Goal: Task Accomplishment & Management: Manage account settings

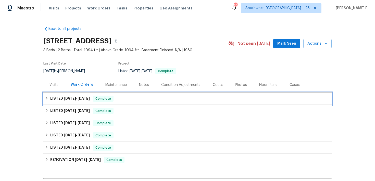
click at [81, 101] on h6 "LISTED [DATE] - [DATE]" at bounding box center [70, 99] width 40 height 6
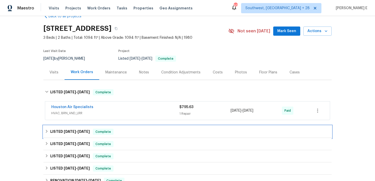
click at [77, 129] on h6 "LISTED [DATE] - [DATE]" at bounding box center [70, 132] width 40 height 6
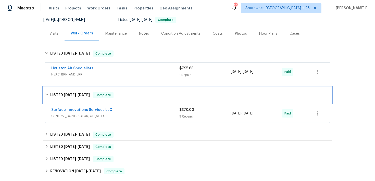
scroll to position [52, 0]
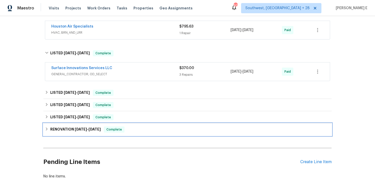
click at [70, 134] on div "RENOVATION [DATE] - [DATE] Complete" at bounding box center [187, 130] width 288 height 12
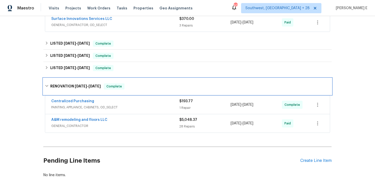
scroll to position [143, 0]
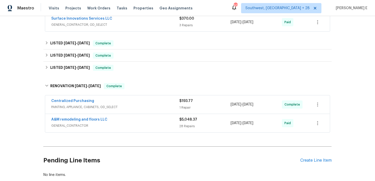
click at [108, 99] on div "Centralized Purchasing" at bounding box center [115, 101] width 128 height 6
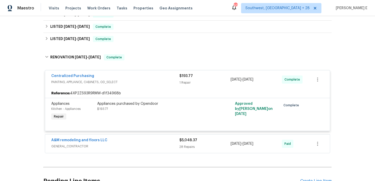
scroll to position [172, 0]
click at [113, 143] on div "A&M remodeling and floors LLC" at bounding box center [115, 141] width 128 height 6
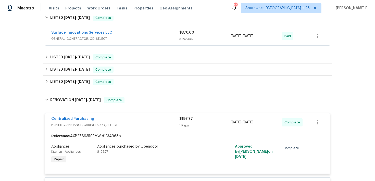
scroll to position [0, 0]
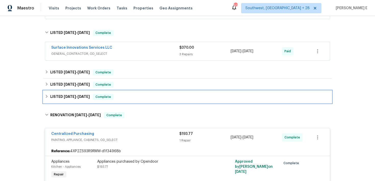
click at [79, 96] on span "[DATE]" at bounding box center [84, 97] width 12 height 4
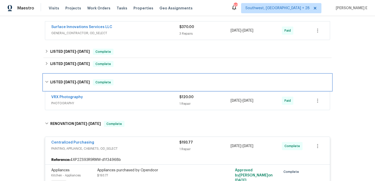
scroll to position [134, 0]
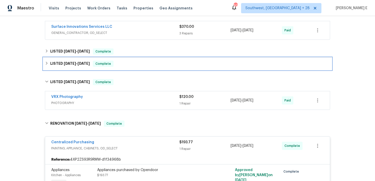
click at [82, 62] on span "[DATE]" at bounding box center [84, 64] width 12 height 4
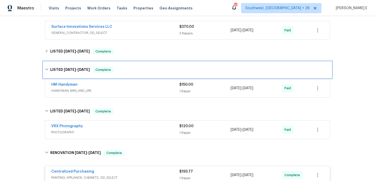
scroll to position [132, 0]
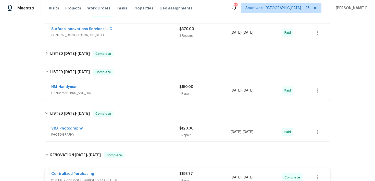
click at [86, 84] on div "HM-Handyman" at bounding box center [115, 87] width 128 height 6
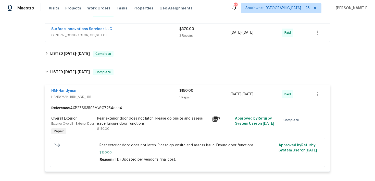
scroll to position [130, 0]
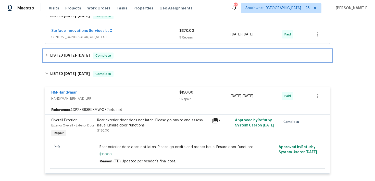
click at [77, 54] on span "[DATE] - [DATE]" at bounding box center [77, 56] width 26 height 4
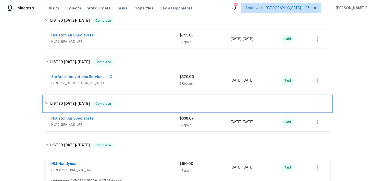
scroll to position [84, 0]
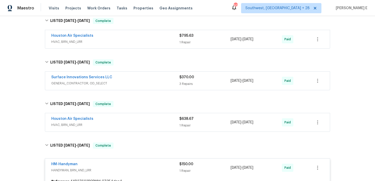
click at [125, 86] on span "GENERAL_CONTRACTOR, OD_SELECT" at bounding box center [115, 83] width 128 height 5
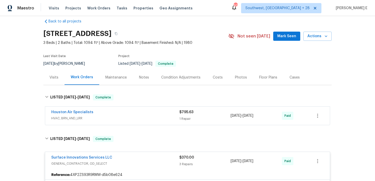
scroll to position [8, 0]
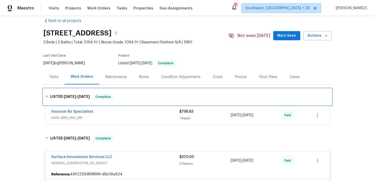
click at [67, 92] on div "LISTED [DATE] - [DATE] Complete" at bounding box center [187, 97] width 288 height 16
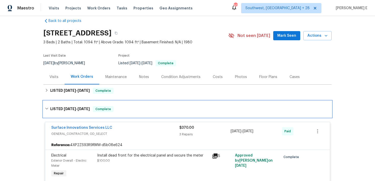
click at [71, 111] on h6 "LISTED 8/11/25 - 8/13/25" at bounding box center [70, 109] width 40 height 6
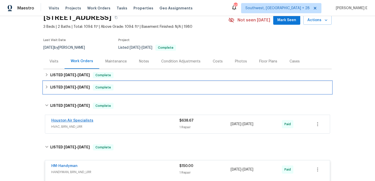
scroll to position [24, 0]
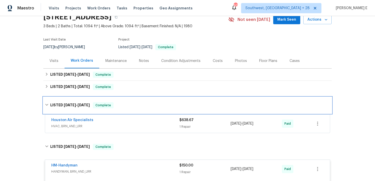
click at [77, 108] on h6 "LISTED 7/21/25 - 7/23/25" at bounding box center [70, 105] width 40 height 6
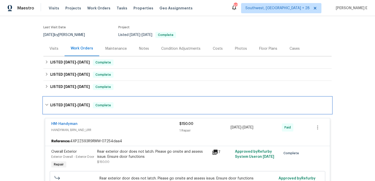
click at [71, 107] on h6 "LISTED 5/5/25 - 5/7/25" at bounding box center [70, 105] width 40 height 6
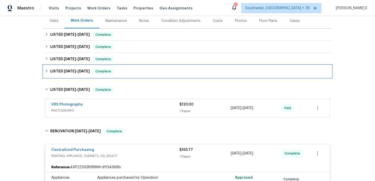
scroll to position [70, 0]
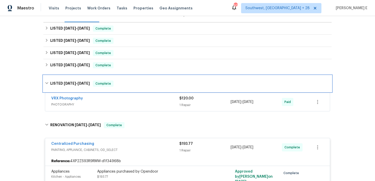
click at [76, 83] on span "3/6/25 - 3/7/25" at bounding box center [77, 84] width 26 height 4
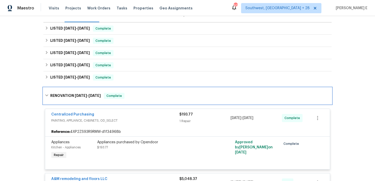
click at [74, 93] on div "RENOVATION 2/19/25 - 2/25/25 Complete" at bounding box center [187, 96] width 288 height 16
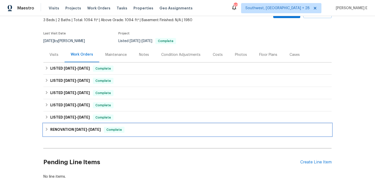
scroll to position [41, 0]
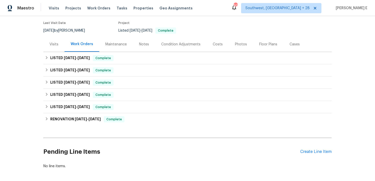
click at [16, 135] on div "Back to all projects 8611 Deep Valley Dr, Houston, TX 77044 3 Beds | 2 Baths | …" at bounding box center [187, 98] width 375 height 165
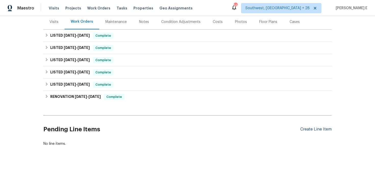
click at [328, 129] on div "Create Line Item" at bounding box center [315, 129] width 31 height 5
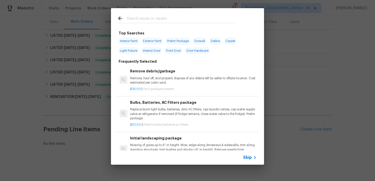
click at [252, 159] on icon at bounding box center [255, 158] width 6 height 6
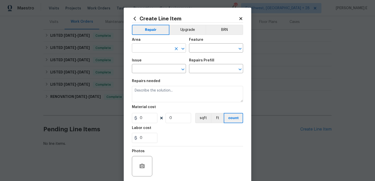
click at [141, 45] on input "text" at bounding box center [152, 49] width 40 height 8
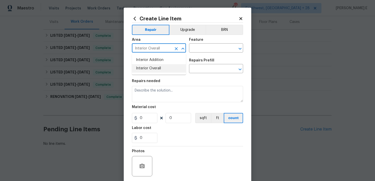
type input "Interior Overall"
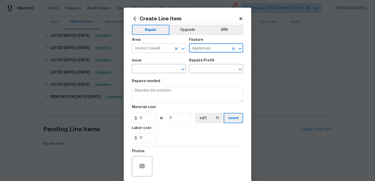
type input "Appliances"
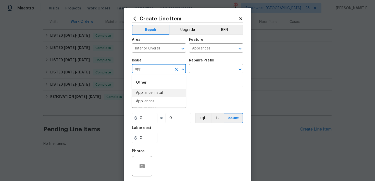
click at [141, 94] on li "Appliance Install" at bounding box center [159, 93] width 54 height 8
type input "Appliance Install"
click at [195, 70] on input "text" at bounding box center [209, 69] width 40 height 8
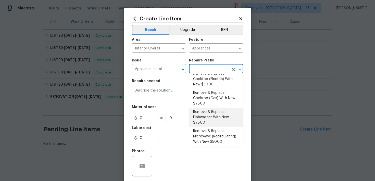
scroll to position [7, 0]
click at [197, 117] on li "Remove & Replace Dishwasher With New $75.00" at bounding box center [216, 117] width 54 height 19
type input "Remove & Replace Dishwasher With New $75.00"
type textarea "Remove the existing dishwasher and replace it with a new dishwasher provided by…"
type input "75"
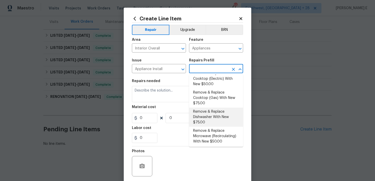
type input "1"
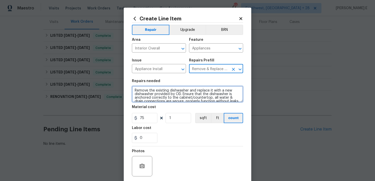
click at [165, 92] on textarea "Remove the existing dishwasher and replace it with a new dishwasher provided by…" at bounding box center [187, 94] width 111 height 16
paste textarea "1. Secure loose piece of laminate countertop. 2. Secure the OTR microwave and i…"
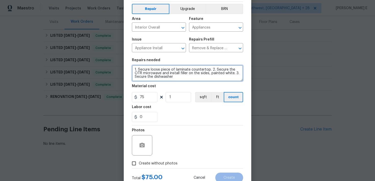
scroll to position [28, 0]
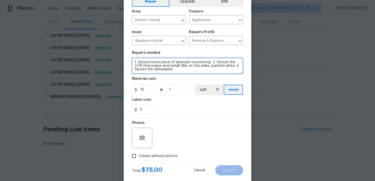
type textarea "1. Secure loose piece of laminate countertop. 2. Secure the OTR microwave and i…"
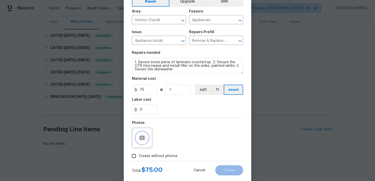
click at [143, 138] on icon "button" at bounding box center [142, 137] width 5 height 5
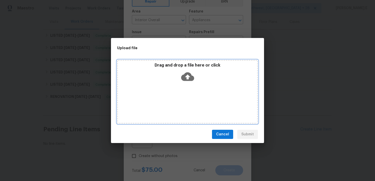
click at [186, 74] on icon at bounding box center [187, 76] width 13 height 9
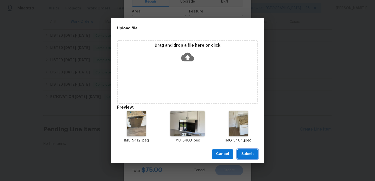
click at [248, 153] on span "Submit" at bounding box center [247, 154] width 13 height 6
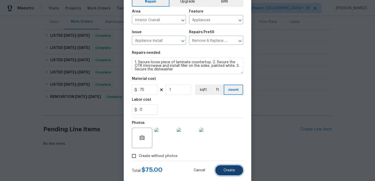
click at [226, 166] on button "Create" at bounding box center [229, 170] width 28 height 10
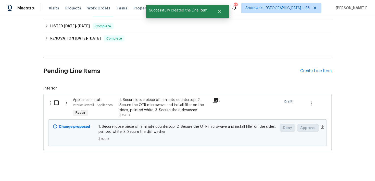
scroll to position [126, 0]
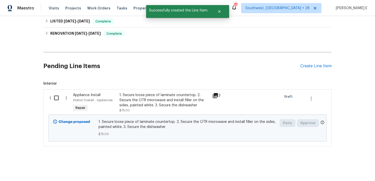
click at [58, 99] on input "checkbox" at bounding box center [58, 98] width 15 height 11
checkbox input "true"
click at [358, 171] on span "Create Work Order" at bounding box center [346, 168] width 34 height 6
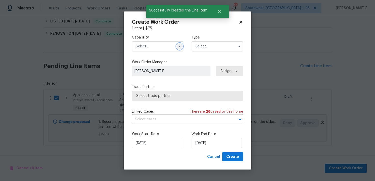
click at [177, 47] on button "button" at bounding box center [180, 46] width 6 height 6
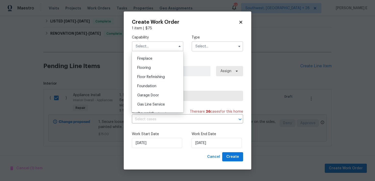
scroll to position [234, 0]
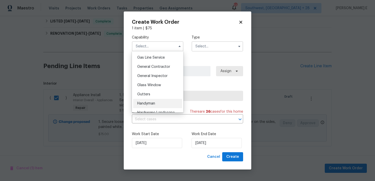
click at [141, 103] on span "Handyman" at bounding box center [146, 104] width 18 height 4
type input "Handyman"
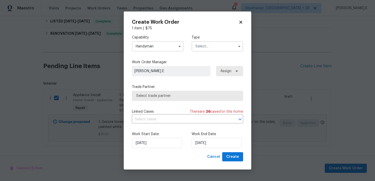
click at [222, 48] on input "text" at bounding box center [218, 46] width 52 height 10
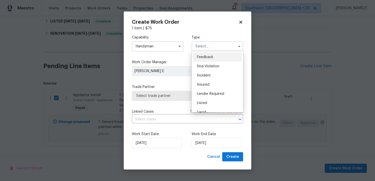
click at [211, 58] on span "Feedback" at bounding box center [205, 57] width 16 height 4
type input "Feedback"
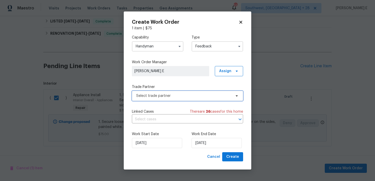
click at [157, 96] on span "Select trade partner" at bounding box center [183, 95] width 95 height 5
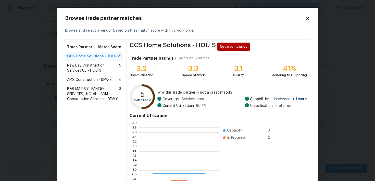
scroll to position [71, 79]
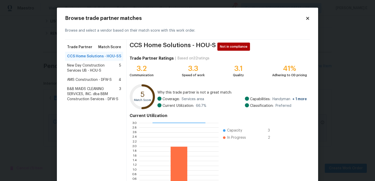
click at [101, 69] on span "New Day Construction Services UB - HOU-S" at bounding box center [93, 68] width 52 height 10
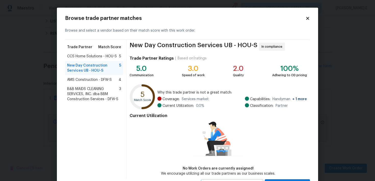
click at [99, 79] on span "AMS Construction - DFW-S" at bounding box center [89, 79] width 45 height 5
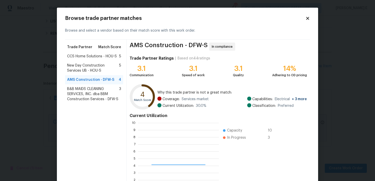
scroll to position [71, 81]
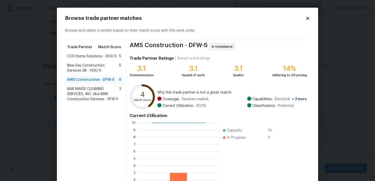
click at [93, 95] on span "B&B MAIDS CLEANING SERVICES, INC. dba BBM Construction Services - DFW-S" at bounding box center [93, 94] width 52 height 15
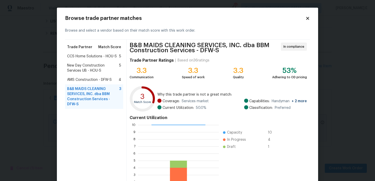
click at [95, 69] on span "New Day Construction Services UB - HOU-S" at bounding box center [93, 68] width 52 height 10
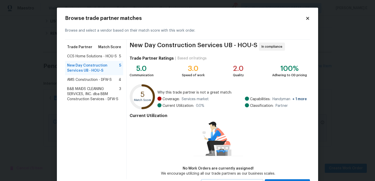
scroll to position [23, 0]
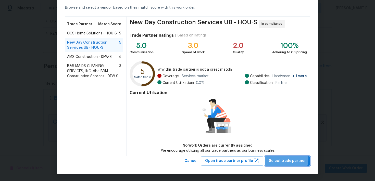
click at [277, 158] on span "Select trade partner" at bounding box center [287, 161] width 37 height 6
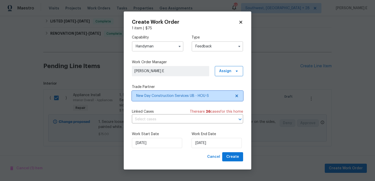
scroll to position [0, 0]
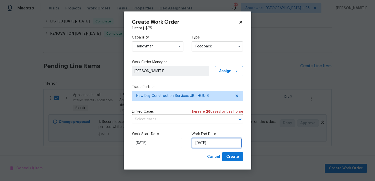
click at [217, 141] on input "01/10/2025" at bounding box center [217, 143] width 50 height 10
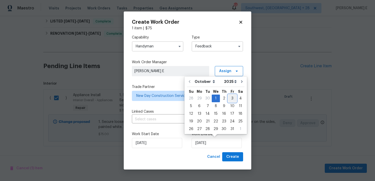
click at [231, 98] on div "3" at bounding box center [232, 98] width 8 height 7
type input "03/10/2025"
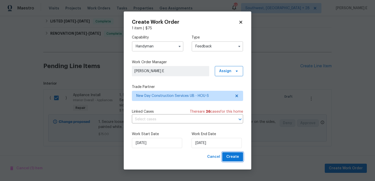
click at [237, 158] on span "Create" at bounding box center [232, 157] width 13 height 6
checkbox input "false"
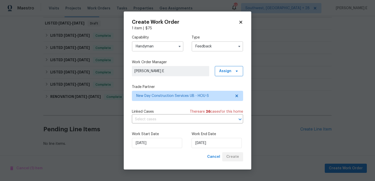
scroll to position [75, 0]
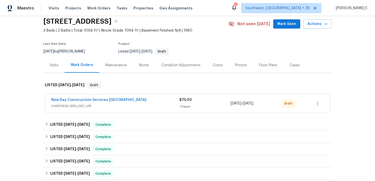
scroll to position [20, 0]
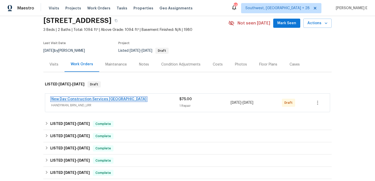
click at [83, 100] on link "New Day Construction Services [GEOGRAPHIC_DATA]" at bounding box center [98, 99] width 95 height 4
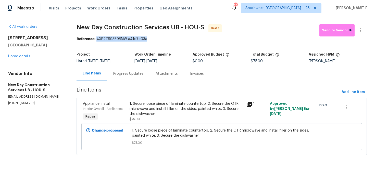
drag, startPoint x: 98, startPoint y: 40, endPoint x: 151, endPoint y: 40, distance: 52.8
click at [151, 40] on div "Reference: 4XP2ZS93R9RMW-a41c7e03a" at bounding box center [222, 38] width 290 height 5
copy div "4XP2ZS93R9RMW-a41c7e03a"
click at [135, 75] on div "Progress Updates" at bounding box center [128, 73] width 30 height 5
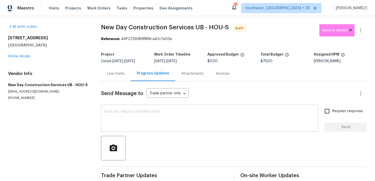
click at [116, 123] on textarea at bounding box center [209, 119] width 211 height 18
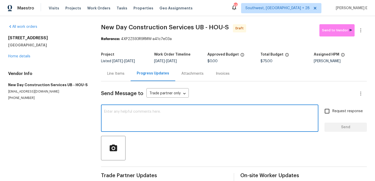
paste textarea "Hi this is Keerthana with Opendoor. I’m confirming you received the WO for the …"
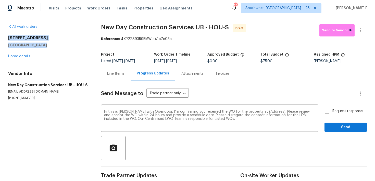
drag, startPoint x: 8, startPoint y: 39, endPoint x: 45, endPoint y: 44, distance: 36.9
click at [45, 44] on div "All work orders 8611 Deep Valley Dr Houston, TX 77044 Home details Vendor Info …" at bounding box center [187, 103] width 375 height 174
copy div "8611 Deep Valley Dr Houston, TX 77044"
click at [263, 111] on textarea "Hi this is Keerthana with Opendoor. I’m confirming you received the WO for the …" at bounding box center [209, 119] width 211 height 18
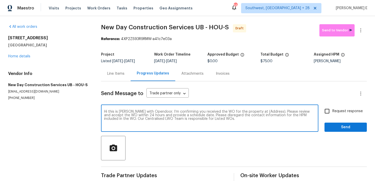
click at [263, 111] on textarea "Hi this is Keerthana with Opendoor. I’m confirming you received the WO for the …" at bounding box center [209, 119] width 211 height 18
paste textarea "8611 Deep Valley Dr Houston, TX 77044"
type textarea "Hi this is Keerthana with Opendoor. I’m confirming you received the WO for the …"
click at [343, 115] on label "Request response" at bounding box center [342, 111] width 41 height 11
click at [332, 115] on input "Request response" at bounding box center [327, 111] width 11 height 11
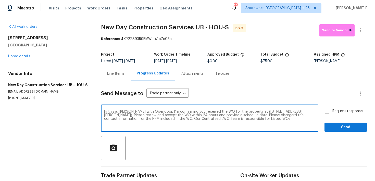
checkbox input "true"
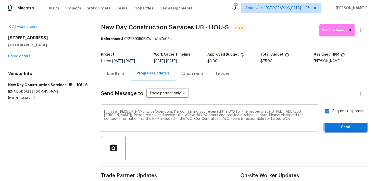
click at [339, 130] on span "Send" at bounding box center [346, 127] width 34 height 6
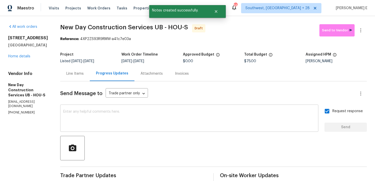
click at [217, 120] on textarea at bounding box center [189, 119] width 252 height 18
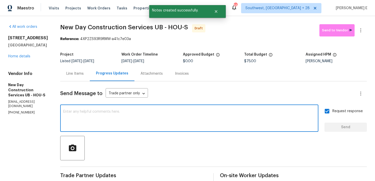
paste textarea "Attention All Work Orders must include before-photos (both close-up and wide-an…"
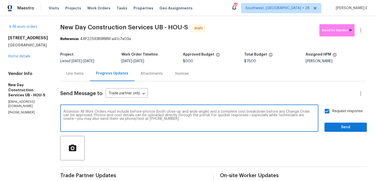
type textarea "Attention All Work Orders must include before-photos (both close-up and wide-an…"
click at [341, 130] on span "Send" at bounding box center [346, 127] width 34 height 6
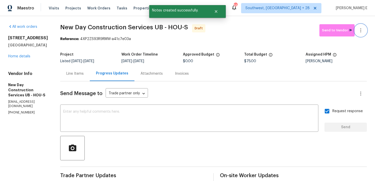
click at [362, 33] on icon "button" at bounding box center [361, 30] width 6 height 6
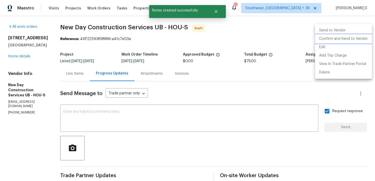
click at [349, 38] on li "Confirm and Send to Vendor" at bounding box center [343, 39] width 57 height 8
click at [184, 57] on div at bounding box center [187, 90] width 375 height 181
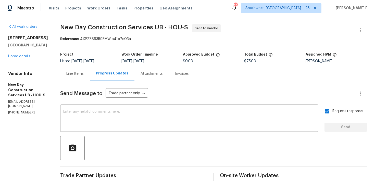
click at [81, 49] on section "New Day Construction Services UB - HOU-S Sent to vendor Reference: 4XP2ZS93R9RM…" at bounding box center [213, 143] width 307 height 238
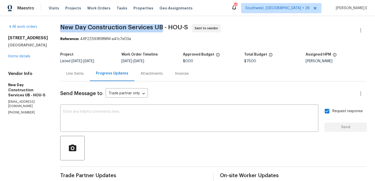
drag, startPoint x: 65, startPoint y: 28, endPoint x: 165, endPoint y: 28, distance: 99.5
click at [165, 28] on span "New Day Construction Services UB - HOU-S" at bounding box center [124, 27] width 128 height 6
copy span "New Day Construction Services [GEOGRAPHIC_DATA]"
click at [26, 57] on link "Home details" at bounding box center [19, 57] width 22 height 4
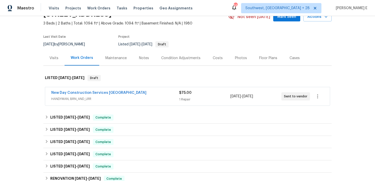
scroll to position [109, 0]
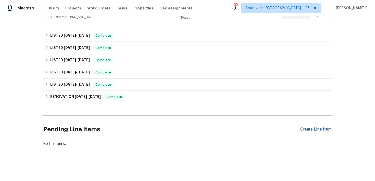
click at [314, 128] on div "Create Line Item" at bounding box center [315, 129] width 31 height 5
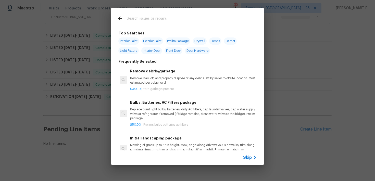
click at [253, 155] on icon at bounding box center [255, 158] width 6 height 6
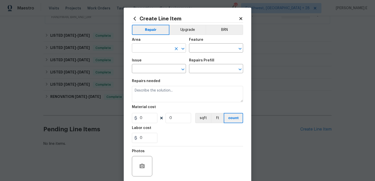
click at [151, 50] on input "text" at bounding box center [152, 49] width 40 height 8
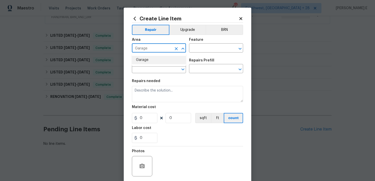
type input "Garage"
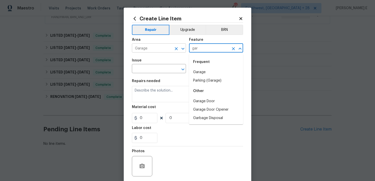
type input "gar"
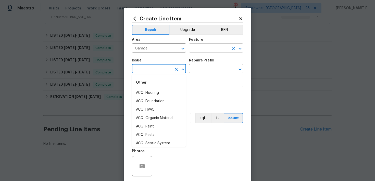
click at [201, 48] on input "text" at bounding box center [209, 49] width 40 height 8
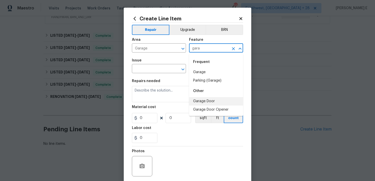
click at [210, 101] on li "Garage Door" at bounding box center [216, 101] width 54 height 8
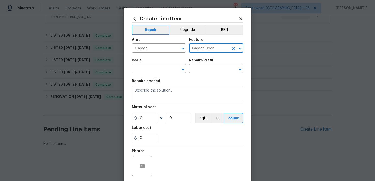
type input "Garage Door"
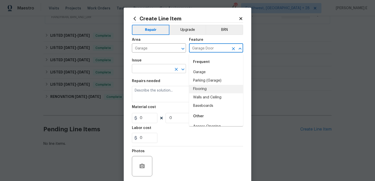
click at [153, 71] on input "text" at bounding box center [152, 69] width 40 height 8
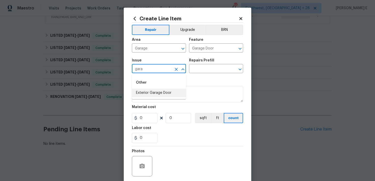
click at [160, 91] on li "Exterior Garage Door" at bounding box center [159, 93] width 54 height 8
type input "Exterior Garage Door"
click at [205, 70] on input "text" at bounding box center [209, 69] width 40 height 8
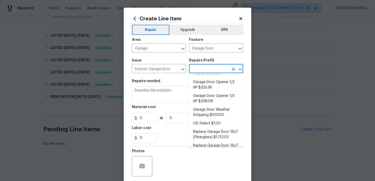
scroll to position [0, 0]
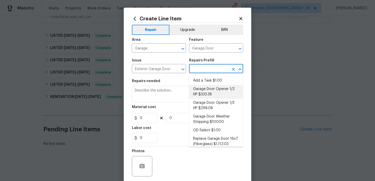
click at [207, 93] on li "Garage Door Opener 1/2 HP $333.38" at bounding box center [216, 92] width 54 height 14
type input "Interior Door"
type input "Garage Door Opener 1/2 HP $333.38"
type textarea "Remove the existing garage door opener and hardware/anchoring system. Install a…"
type input "333.38"
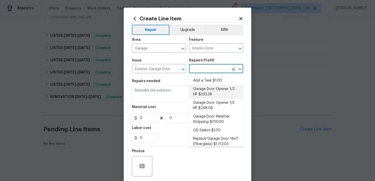
type input "1"
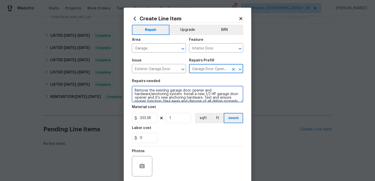
click at [173, 96] on textarea "Remove the existing garage door opener and hardware/anchoring system. Install a…" at bounding box center [187, 94] width 111 height 16
paste textarea "place the damaged garage door springs/hardware"
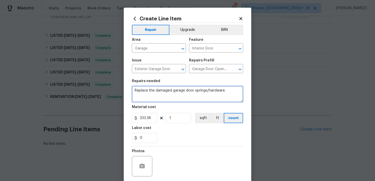
scroll to position [39, 0]
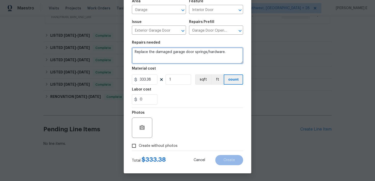
type textarea "Replace the damaged garage door springs/hardware."
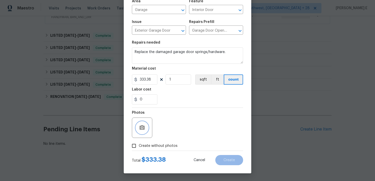
click at [146, 129] on button "button" at bounding box center [142, 128] width 12 height 12
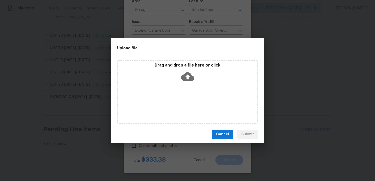
click at [189, 71] on icon at bounding box center [187, 76] width 13 height 13
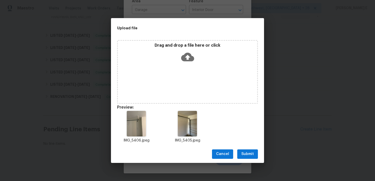
click at [252, 149] on div "Cancel Submit" at bounding box center [187, 154] width 153 height 18
click at [245, 155] on span "Submit" at bounding box center [247, 154] width 13 height 6
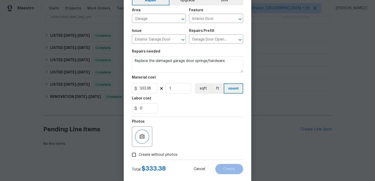
scroll to position [17, 0]
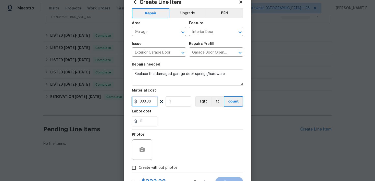
click at [144, 101] on input "333.38" at bounding box center [145, 101] width 26 height 10
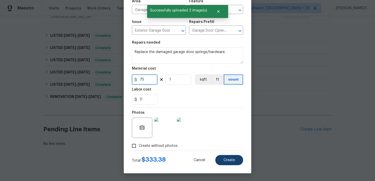
type input "75"
click at [225, 161] on span "Create" at bounding box center [229, 160] width 11 height 4
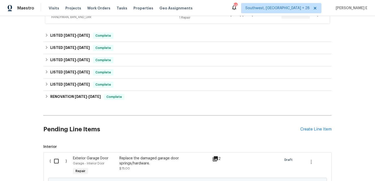
scroll to position [167, 0]
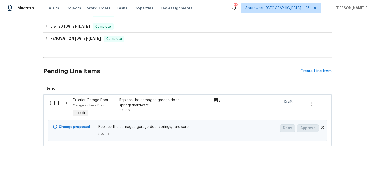
click at [56, 102] on input "checkbox" at bounding box center [58, 103] width 15 height 11
checkbox input "true"
click at [346, 165] on span "Create Work Order" at bounding box center [346, 168] width 34 height 6
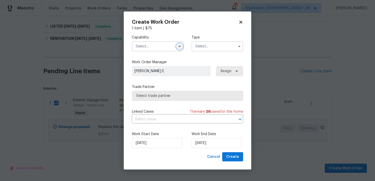
click at [179, 46] on icon "button" at bounding box center [180, 46] width 2 height 1
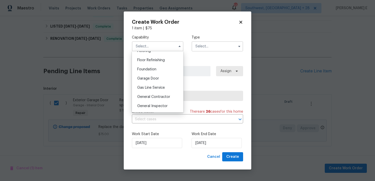
scroll to position [203, 0]
click at [152, 80] on span "Garage Door" at bounding box center [148, 80] width 22 height 4
type input "Garage Door"
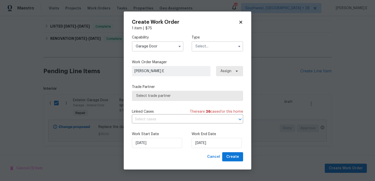
click at [198, 51] on input "text" at bounding box center [218, 46] width 52 height 10
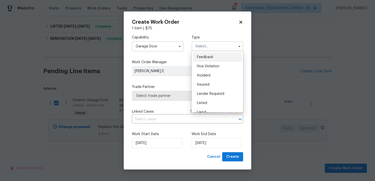
click at [198, 56] on span "Feedback" at bounding box center [205, 57] width 16 height 4
type input "Feedback"
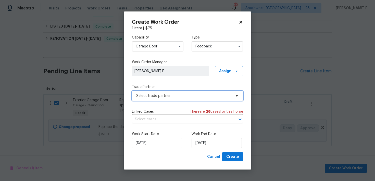
click at [162, 97] on span "Select trade partner" at bounding box center [183, 95] width 95 height 5
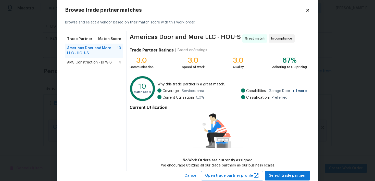
scroll to position [23, 0]
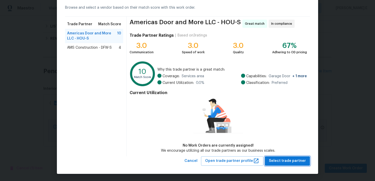
click at [274, 159] on span "Select trade partner" at bounding box center [287, 161] width 37 height 6
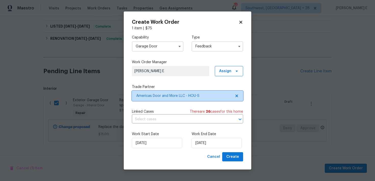
scroll to position [0, 0]
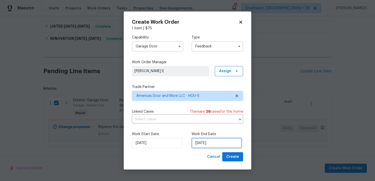
click at [216, 142] on input "[DATE]" at bounding box center [217, 143] width 50 height 10
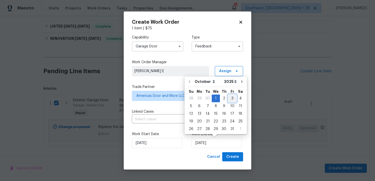
click at [228, 99] on div "3" at bounding box center [232, 98] width 8 height 7
type input "[DATE]"
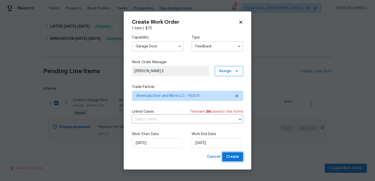
click at [234, 155] on span "Create" at bounding box center [232, 157] width 13 height 6
checkbox input "false"
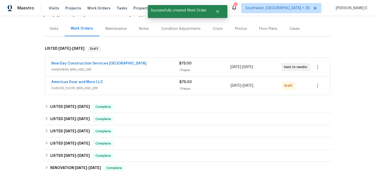
scroll to position [53, 0]
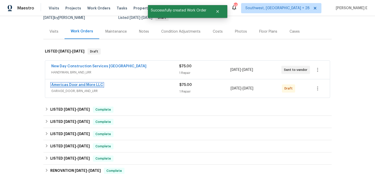
click at [96, 85] on link "Americas Door and More LLC" at bounding box center [77, 85] width 52 height 4
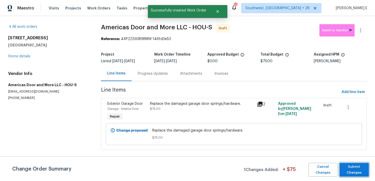
click at [361, 171] on span "Submit Changes" at bounding box center [354, 170] width 24 height 12
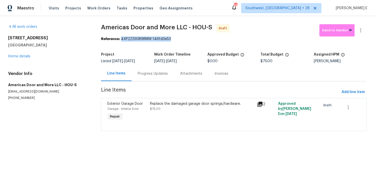
drag, startPoint x: 121, startPoint y: 39, endPoint x: 170, endPoint y: 38, distance: 48.2
click at [170, 38] on div "Reference: 4XP2ZS93R9RMW-146fd3e53" at bounding box center [234, 38] width 266 height 5
copy div "4XP2ZS93R9RMW-146fd3e53"
click at [146, 81] on div "Progress Updates" at bounding box center [153, 73] width 42 height 15
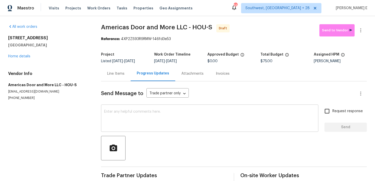
click at [114, 125] on textarea at bounding box center [209, 119] width 211 height 18
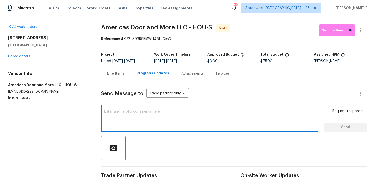
paste textarea "Hi this is Keerthana with Opendoor. I’m confirming you received the WO for the …"
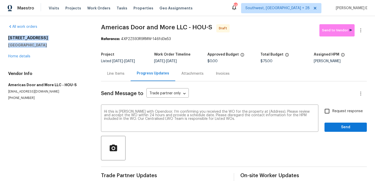
drag, startPoint x: 6, startPoint y: 37, endPoint x: 52, endPoint y: 44, distance: 46.0
click at [52, 44] on div "All work orders 8611 Deep Valley Dr Houston, TX 77044 Home details Vendor Info …" at bounding box center [187, 103] width 375 height 174
copy div "8611 Deep Valley Dr Houston, TX 77044"
click at [264, 110] on textarea "Hi this is Keerthana with Opendoor. I’m confirming you received the WO for the …" at bounding box center [209, 119] width 211 height 18
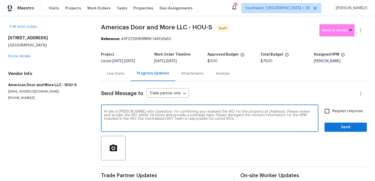
click at [264, 110] on textarea "Hi this is Keerthana with Opendoor. I’m confirming you received the WO for the …" at bounding box center [209, 119] width 211 height 18
paste textarea "8611 Deep Valley Dr Houston, TX 77044"
type textarea "Hi this is Keerthana with Opendoor. I’m confirming you received the WO for the …"
click at [322, 110] on div "Hi this is Keerthana with Opendoor. I’m confirming you received the WO for the …" at bounding box center [234, 119] width 266 height 26
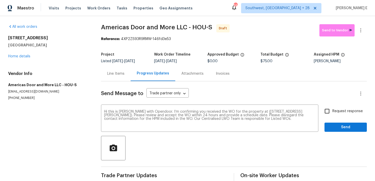
click at [330, 110] on input "Request response" at bounding box center [327, 111] width 11 height 11
checkbox input "true"
click at [333, 123] on button "Send" at bounding box center [346, 127] width 42 height 9
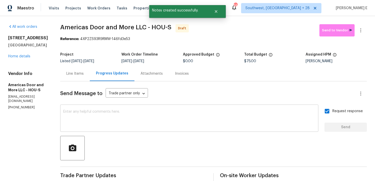
click at [153, 112] on textarea at bounding box center [189, 119] width 252 height 18
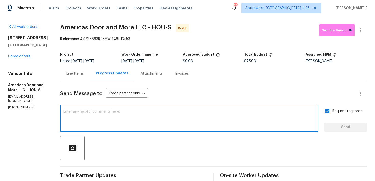
paste textarea "Attention All Work Orders must include before-photos (both close-up and wide-an…"
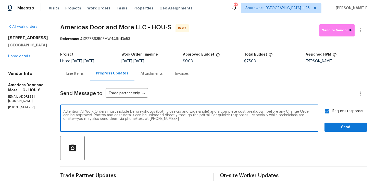
type textarea "Attention All Work Orders must include before-photos (both close-up and wide-an…"
click at [339, 126] on span "Send" at bounding box center [346, 127] width 34 height 6
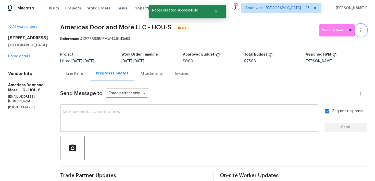
click at [359, 30] on icon "button" at bounding box center [361, 30] width 6 height 6
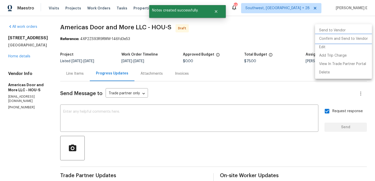
click at [343, 38] on li "Confirm and Send to Vendor" at bounding box center [343, 39] width 57 height 8
click at [210, 53] on div at bounding box center [187, 90] width 375 height 181
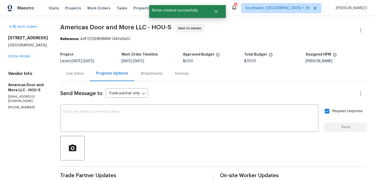
click at [59, 25] on div "All work orders 8611 Deep Valley Dr Houston, TX 77044 Home details Vendor Info …" at bounding box center [187, 143] width 375 height 254
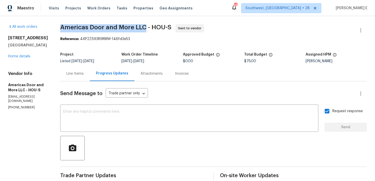
drag, startPoint x: 60, startPoint y: 27, endPoint x: 146, endPoint y: 27, distance: 85.5
click at [146, 27] on div "All work orders 8611 Deep Valley Dr Houston, TX 77044 Home details Vendor Info …" at bounding box center [187, 143] width 375 height 254
copy span "Americas Door and More LLC"
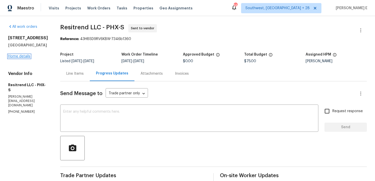
click at [11, 58] on link "Home details" at bounding box center [19, 57] width 22 height 4
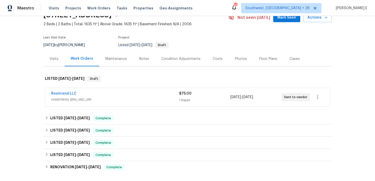
scroll to position [28, 0]
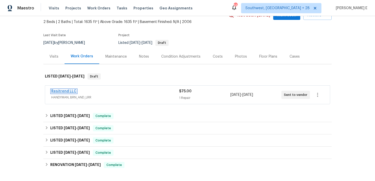
click at [60, 91] on link "Resitrend LLC" at bounding box center [63, 92] width 25 height 4
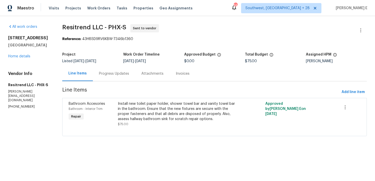
click at [103, 75] on div "Progress Updates" at bounding box center [114, 73] width 30 height 5
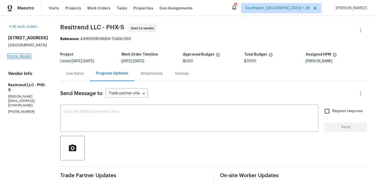
click at [25, 58] on link "Home details" at bounding box center [19, 57] width 22 height 4
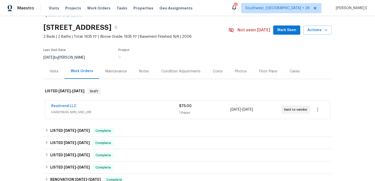
scroll to position [14, 0]
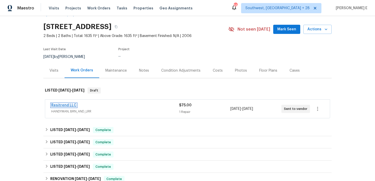
click at [58, 105] on link "Resitrend LLC" at bounding box center [63, 106] width 25 height 4
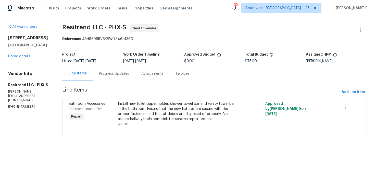
click at [103, 76] on div "Progress Updates" at bounding box center [114, 73] width 30 height 5
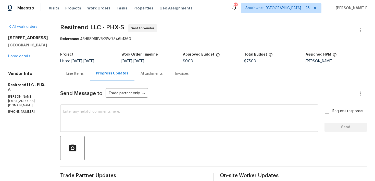
click at [124, 116] on textarea at bounding box center [189, 119] width 252 height 18
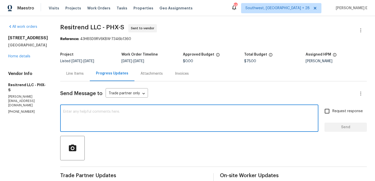
paste textarea "This is to inform you that we are reassigning this work order as it was not acc…"
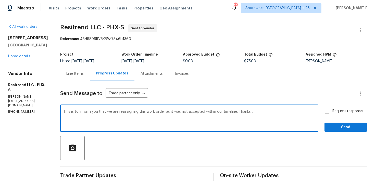
type textarea "This is to inform you that we are reassigning this work order as it was not acc…"
click at [326, 110] on input "Request response" at bounding box center [327, 111] width 11 height 11
checkbox input "true"
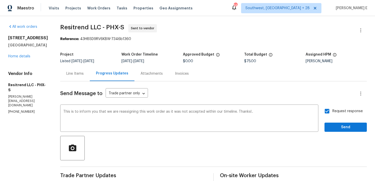
click at [343, 132] on div "Send Message to Trade partner only Trade partner only ​ This is to inform you t…" at bounding box center [213, 169] width 307 height 176
click at [348, 128] on span "Send" at bounding box center [346, 127] width 34 height 6
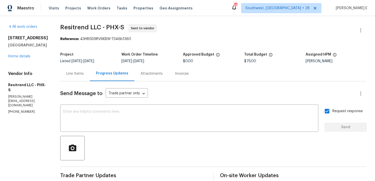
scroll to position [109, 0]
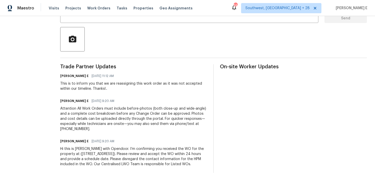
click at [73, 158] on div "Hi this is Keerthana with Opendoor. I’m confirming you received the WO for the …" at bounding box center [133, 156] width 147 height 20
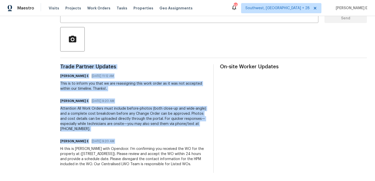
copy div "Trade Partner Updates Keerthana E 10/01/2025 11:12 AM This is to inform you tha…"
click at [116, 107] on div "Attention All Work Orders must include before-photos (both close-up and wide-an…" at bounding box center [133, 119] width 147 height 26
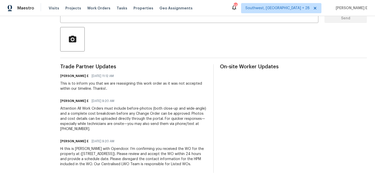
click at [116, 107] on div "Attention All Work Orders must include before-photos (both close-up and wide-an…" at bounding box center [133, 119] width 147 height 26
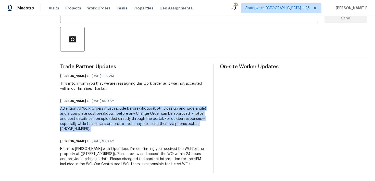
copy div "Attention All Work Orders must include before-photos (both close-up and wide-an…"
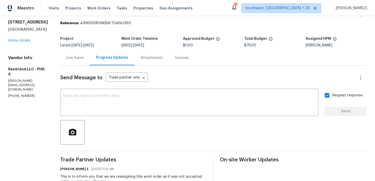
scroll to position [0, 0]
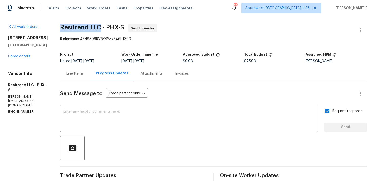
drag, startPoint x: 59, startPoint y: 27, endPoint x: 96, endPoint y: 27, distance: 37.8
click at [96, 27] on span "Resitrend LLC - PHX-S" at bounding box center [92, 27] width 64 height 6
copy span "Resitrend LLC"
click at [360, 32] on icon "button" at bounding box center [360, 30] width 1 height 4
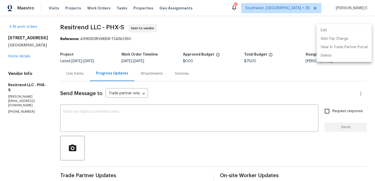
click at [325, 31] on li "Edit" at bounding box center [344, 30] width 55 height 8
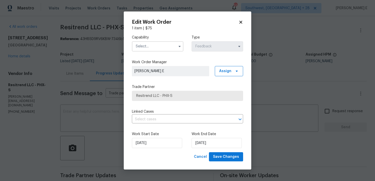
click at [174, 47] on input "text" at bounding box center [158, 46] width 52 height 10
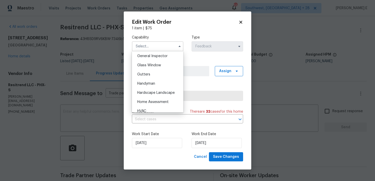
scroll to position [256, 0]
click at [153, 79] on div "Handyman" at bounding box center [157, 82] width 49 height 9
type input "Handyman"
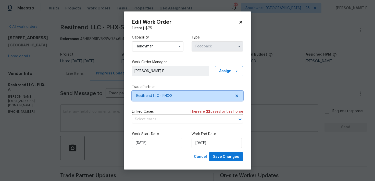
click at [155, 91] on span "Resitrend LLC - PHX-S" at bounding box center [187, 96] width 111 height 10
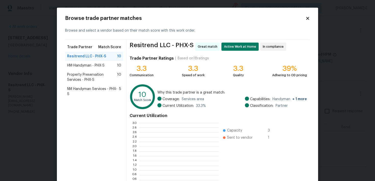
scroll to position [71, 79]
click at [78, 68] on div "HM-Handyman - PHX-S 10" at bounding box center [94, 65] width 58 height 9
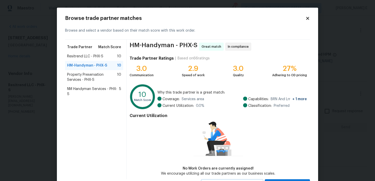
scroll to position [23, 0]
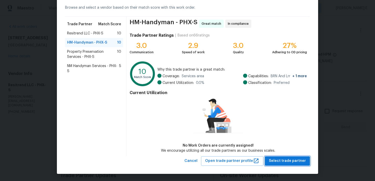
click at [280, 162] on span "Select trade partner" at bounding box center [287, 161] width 37 height 6
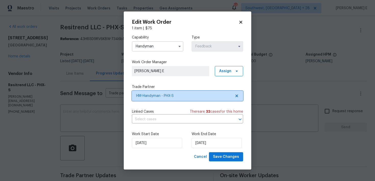
scroll to position [0, 0]
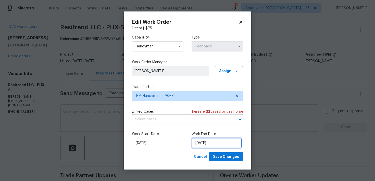
click at [208, 145] on input "02/10/2025" at bounding box center [217, 143] width 50 height 10
select select "9"
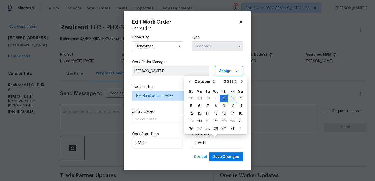
click at [231, 97] on div "3" at bounding box center [232, 98] width 8 height 7
type input "[DATE]"
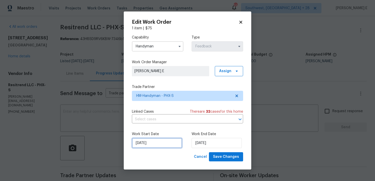
click at [147, 143] on input "30/09/2025" at bounding box center [157, 143] width 50 height 10
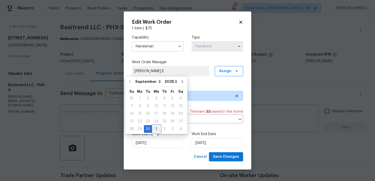
click at [157, 128] on div "1" at bounding box center [156, 129] width 8 height 7
type input "[DATE]"
select select "9"
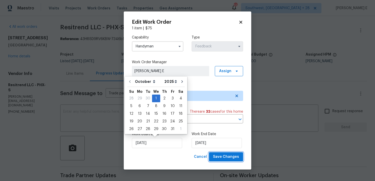
click at [229, 157] on span "Save Changes" at bounding box center [226, 157] width 26 height 6
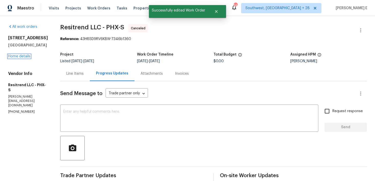
click at [28, 58] on link "Home details" at bounding box center [19, 57] width 22 height 4
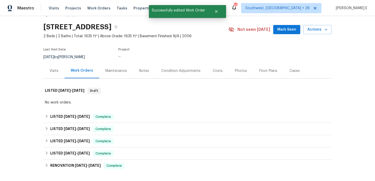
scroll to position [18, 0]
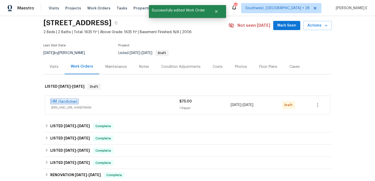
click at [66, 102] on link "HM-Handyman" at bounding box center [64, 102] width 26 height 4
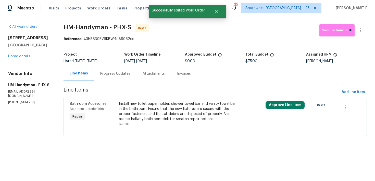
click at [162, 108] on div "Install new toilet paper holder, shower towel bar and vanity towel bar in the b…" at bounding box center [178, 111] width 119 height 20
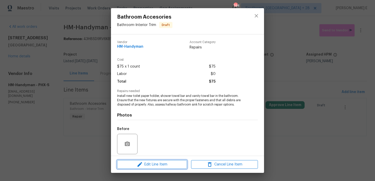
click at [139, 164] on icon "button" at bounding box center [140, 165] width 6 height 6
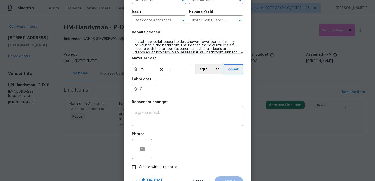
scroll to position [64, 0]
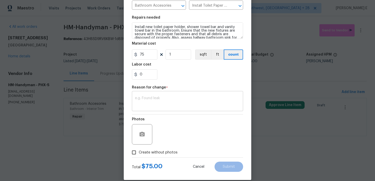
click at [183, 105] on textarea at bounding box center [187, 101] width 105 height 11
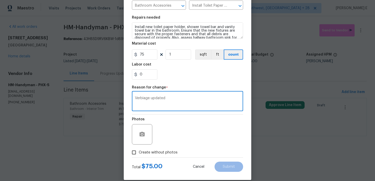
scroll to position [70, 0]
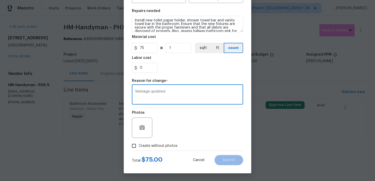
type textarea "Verbiage updated"
click at [140, 146] on span "Create without photos" at bounding box center [158, 145] width 39 height 5
click at [139, 146] on input "Create without photos" at bounding box center [134, 146] width 10 height 10
checkbox input "true"
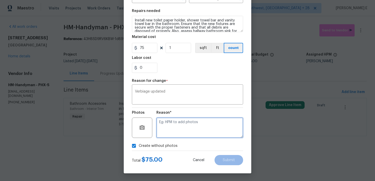
click at [177, 124] on textarea at bounding box center [199, 128] width 87 height 20
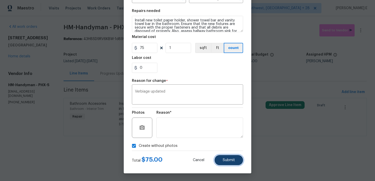
click at [225, 160] on span "Submit" at bounding box center [229, 160] width 12 height 4
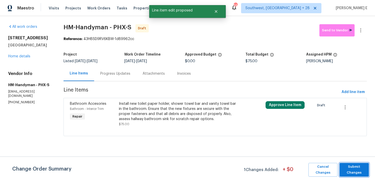
click at [356, 168] on span "Submit Changes" at bounding box center [354, 170] width 24 height 12
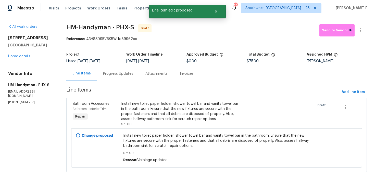
click at [122, 77] on div "Progress Updates" at bounding box center [118, 73] width 42 height 15
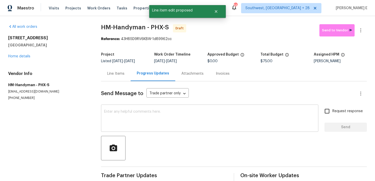
click at [177, 109] on div "x ​" at bounding box center [209, 119] width 217 height 26
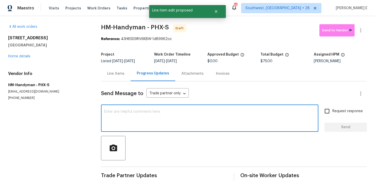
paste textarea "Hi this is Keerthana with Opendoor. I’m confirming you received the WO for the …"
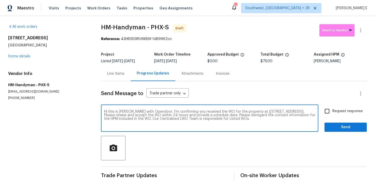
type textarea "Hi this is Keerthana with Opendoor. I’m confirming you received the WO for the …"
click at [333, 110] on span "Request response" at bounding box center [347, 111] width 30 height 5
click at [332, 110] on input "Request response" at bounding box center [327, 111] width 11 height 11
checkbox input "true"
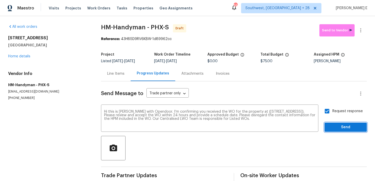
click at [333, 127] on span "Send" at bounding box center [346, 127] width 34 height 6
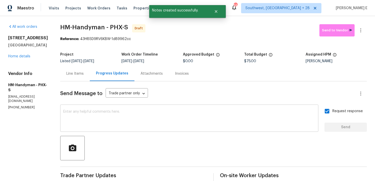
click at [186, 116] on textarea at bounding box center [189, 119] width 252 height 18
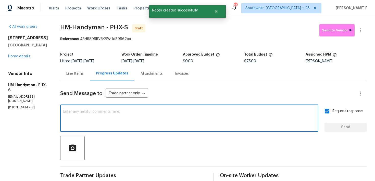
paste textarea "Attention All Work Orders must include before-photos (both close-up and wide-an…"
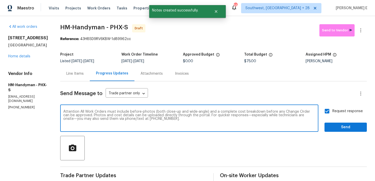
type textarea "Attention All Work Orders must include before-photos (both close-up and wide-an…"
click at [344, 123] on button "Send" at bounding box center [346, 127] width 42 height 9
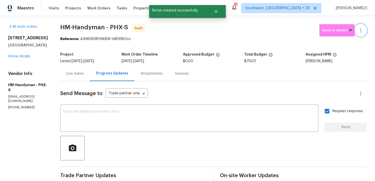
click at [361, 34] on button "button" at bounding box center [361, 30] width 12 height 12
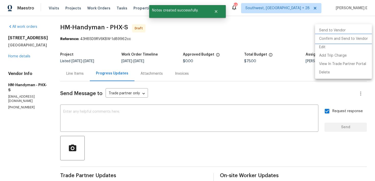
click at [342, 39] on li "Confirm and Send to Vendor" at bounding box center [343, 39] width 57 height 8
click at [204, 58] on div at bounding box center [187, 90] width 375 height 181
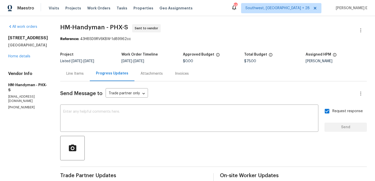
click at [102, 52] on div "Project Listed 9/30/2025 - 10/2/2025 Work Order Timeline 10/1/2025 - 10/3/2025 …" at bounding box center [213, 58] width 307 height 16
drag, startPoint x: 65, startPoint y: 28, endPoint x: 108, endPoint y: 29, distance: 42.9
click at [108, 29] on span "HM-Handyman - PHX-S" at bounding box center [94, 27] width 68 height 6
copy span "HM-Handyman"
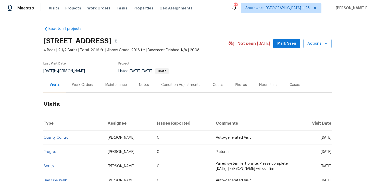
click at [90, 88] on div "Work Orders" at bounding box center [82, 84] width 33 height 15
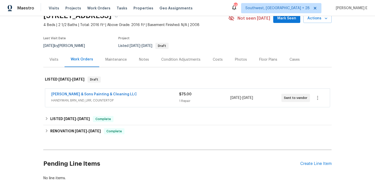
scroll to position [27, 0]
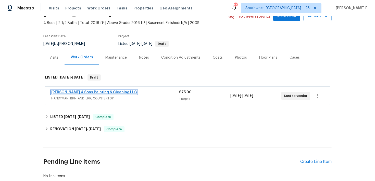
click at [105, 92] on link "[PERSON_NAME] & Sons Painting & Cleaning LLC" at bounding box center [94, 93] width 86 height 4
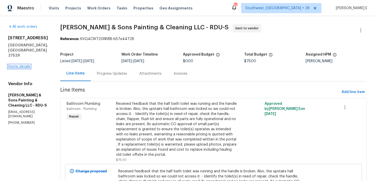
click at [20, 65] on link "Home details" at bounding box center [19, 67] width 22 height 4
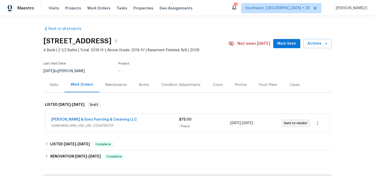
scroll to position [16, 0]
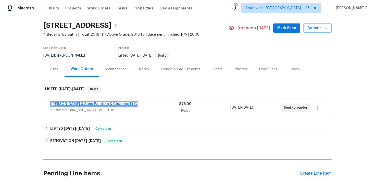
click at [83, 104] on link "[PERSON_NAME] & Sons Painting & Cleaning LLC" at bounding box center [94, 104] width 86 height 4
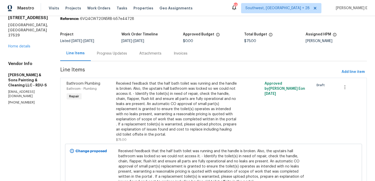
scroll to position [30, 0]
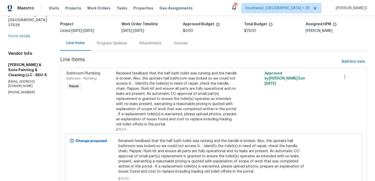
click at [97, 44] on div "Progress Updates" at bounding box center [112, 43] width 30 height 5
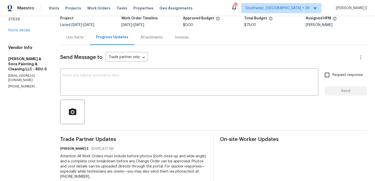
scroll to position [19, 0]
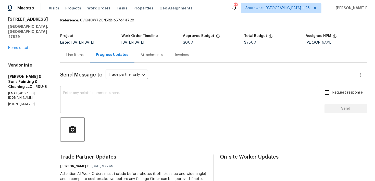
click at [184, 96] on textarea at bounding box center [189, 100] width 252 height 18
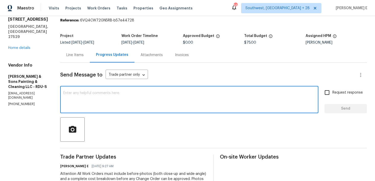
paste textarea "This is to inform you that we are reassigning this work order as it was not acc…"
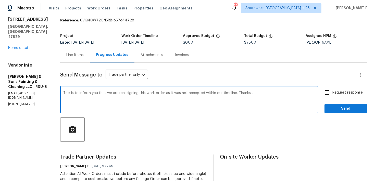
type textarea "This is to inform you that we are reassigning this work order as it was not acc…"
click at [329, 96] on input "Request response" at bounding box center [327, 92] width 11 height 11
checkbox input "true"
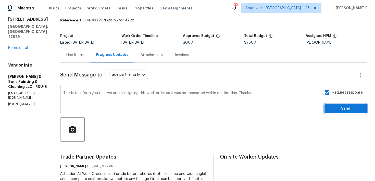
click at [338, 109] on span "Send" at bounding box center [346, 109] width 34 height 6
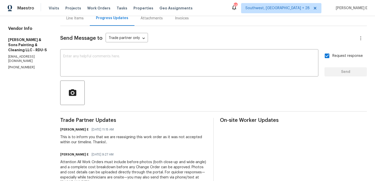
scroll to position [109, 0]
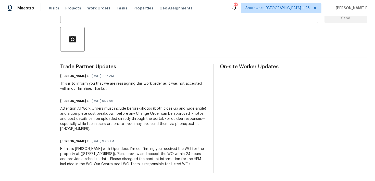
drag, startPoint x: 58, startPoint y: 150, endPoint x: 194, endPoint y: 165, distance: 137.3
click at [194, 165] on div "All work orders 177 Longbay St Garner, NC 27529 Home details Vendor Info Hodge …" at bounding box center [187, 44] width 375 height 274
copy div "Hi this is [PERSON_NAME] with Opendoor. I’m confirming you received the WO for …"
click at [107, 117] on div "Attention All Work Orders must include before-photos (both close-up and wide-an…" at bounding box center [133, 119] width 147 height 26
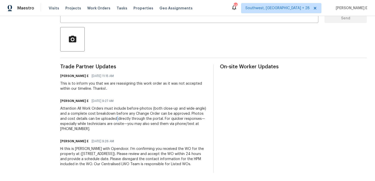
click at [107, 117] on div "Attention All Work Orders must include before-photos (both close-up and wide-an…" at bounding box center [133, 119] width 147 height 26
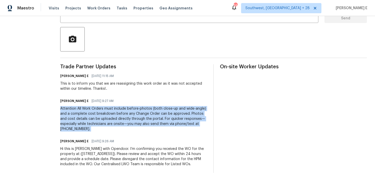
copy div "Attention All Work Orders must include before-photos (both close-up and wide-an…"
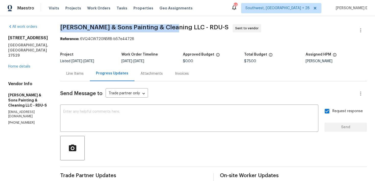
drag, startPoint x: 59, startPoint y: 27, endPoint x: 171, endPoint y: 26, distance: 112.0
click at [171, 26] on span "[PERSON_NAME] & Sons Painting & Cleaning LLC - RDU-S" at bounding box center [144, 27] width 168 height 6
copy span "Hodge & Sons Painting & Cleaning LLC"
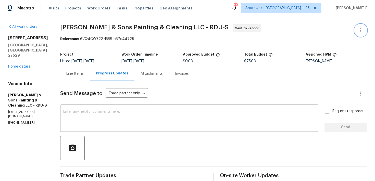
click at [360, 32] on icon "button" at bounding box center [361, 30] width 6 height 6
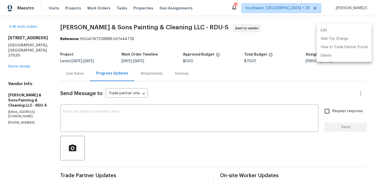
click at [323, 29] on li "Edit" at bounding box center [344, 30] width 55 height 8
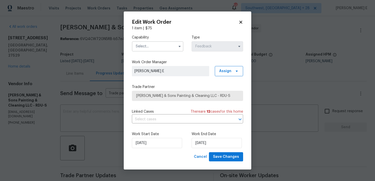
click at [158, 52] on div "Capability Type Feedback" at bounding box center [187, 43] width 111 height 25
click at [164, 45] on input "text" at bounding box center [158, 46] width 52 height 10
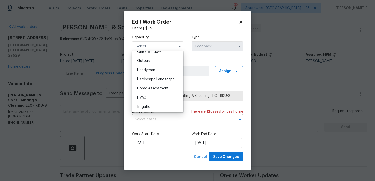
scroll to position [270, 0]
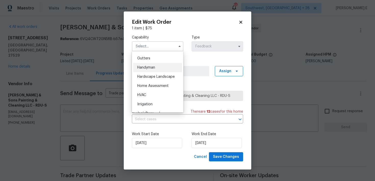
click at [148, 67] on span "Handyman" at bounding box center [146, 68] width 18 height 4
type input "Handyman"
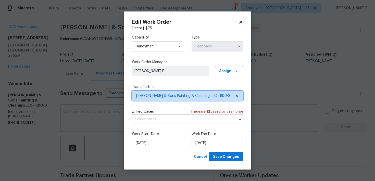
click at [155, 94] on span "[PERSON_NAME] & Sons Painting & Cleaning LLC - RDU-S" at bounding box center [183, 95] width 95 height 5
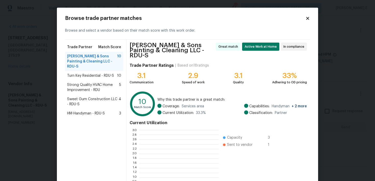
scroll to position [71, 79]
click at [78, 82] on span "Strong Quality HVAC Home Improvement - RDU" at bounding box center [93, 87] width 52 height 10
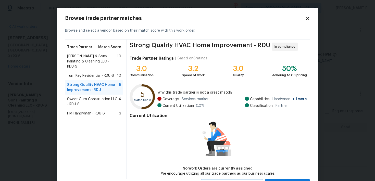
scroll to position [23, 0]
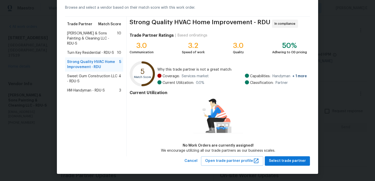
click at [115, 88] on div "HM-Handyman - RDU-S 3" at bounding box center [94, 90] width 58 height 9
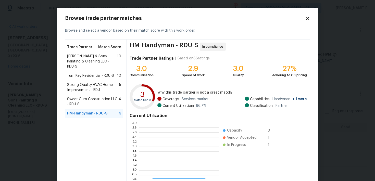
scroll to position [71, 79]
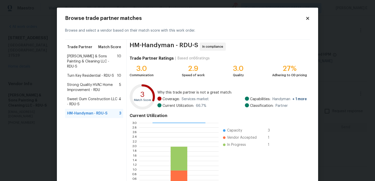
click at [91, 80] on div "Strong Quality HVAC Home Improvement - RDU 5" at bounding box center [94, 87] width 58 height 14
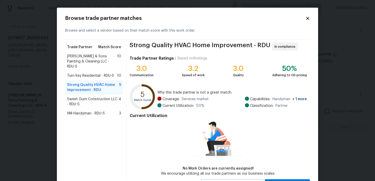
scroll to position [23, 0]
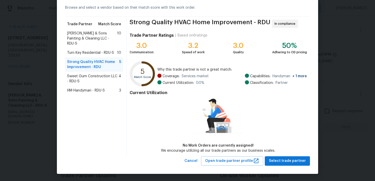
click at [292, 155] on div "Strong Quality HVAC Home Improvement - RDU In compliance Trade Partner Ratings …" at bounding box center [218, 87] width 183 height 140
click at [284, 158] on span "Select trade partner" at bounding box center [287, 161] width 37 height 6
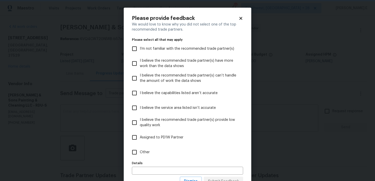
scroll to position [0, 0]
click at [161, 162] on label "Details" at bounding box center [187, 163] width 111 height 3
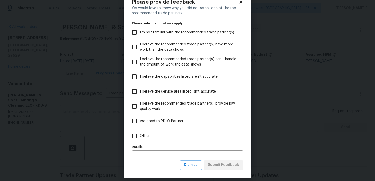
scroll to position [20, 0]
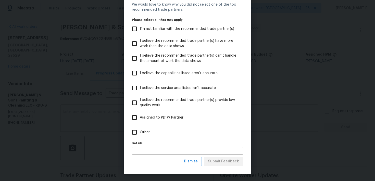
click at [145, 139] on label "Other" at bounding box center [184, 132] width 110 height 15
click at [140, 138] on input "Other" at bounding box center [134, 132] width 11 height 11
checkbox input "true"
click at [228, 161] on span "Submit Feedback" at bounding box center [223, 161] width 31 height 6
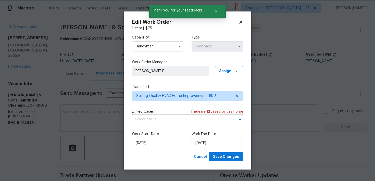
scroll to position [0, 0]
click at [164, 143] on input "30/09/2025" at bounding box center [157, 143] width 50 height 10
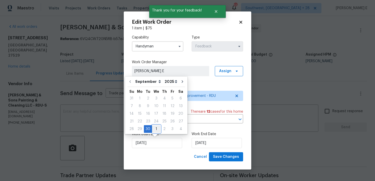
click at [154, 126] on div "1" at bounding box center [156, 129] width 8 height 7
type input "01/10/2025"
select select "9"
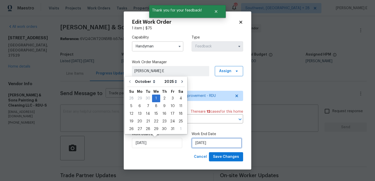
click at [206, 144] on input "02/10/2025" at bounding box center [217, 143] width 50 height 10
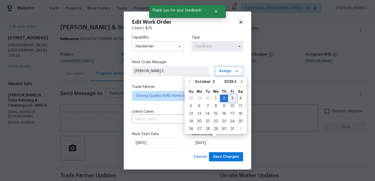
click at [232, 99] on div "3" at bounding box center [232, 98] width 8 height 7
type input "03/10/2025"
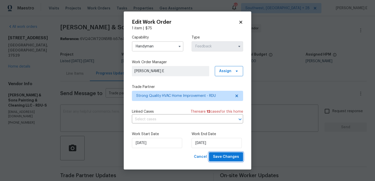
click at [218, 158] on span "Save Changes" at bounding box center [226, 157] width 26 height 6
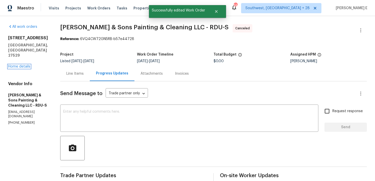
click at [22, 65] on link "Home details" at bounding box center [19, 67] width 22 height 4
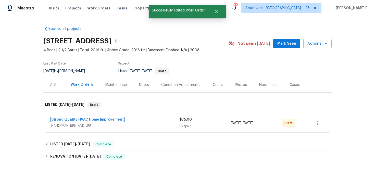
click at [55, 118] on link "Strong Quality HVAC Home Improvement" at bounding box center [87, 120] width 72 height 4
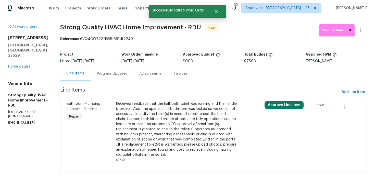
click at [153, 109] on div "Received feedback that the half bath toilet was running and the handle is broke…" at bounding box center [176, 129] width 121 height 56
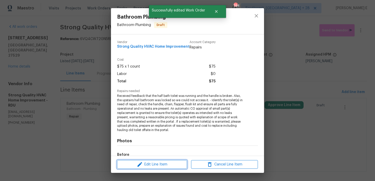
click at [147, 161] on button "Edit Line Item" at bounding box center [152, 164] width 70 height 9
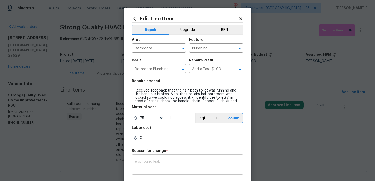
click at [150, 166] on textarea at bounding box center [187, 165] width 105 height 11
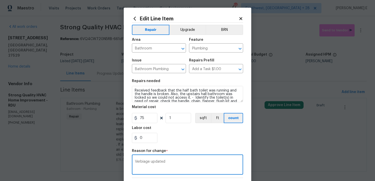
scroll to position [70, 0]
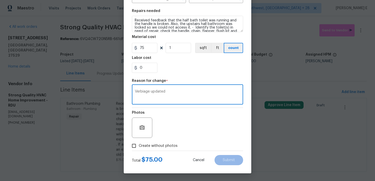
type textarea "Verbiage updated"
click at [163, 151] on div at bounding box center [187, 151] width 111 height 0
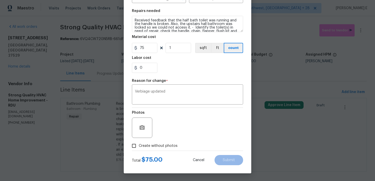
click at [166, 148] on span "Create without photos" at bounding box center [158, 145] width 39 height 5
click at [139, 148] on input "Create without photos" at bounding box center [134, 146] width 10 height 10
checkbox input "true"
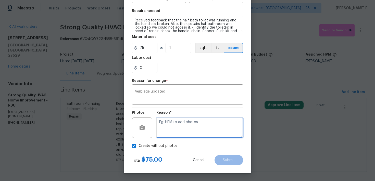
click at [193, 127] on textarea at bounding box center [199, 128] width 87 height 20
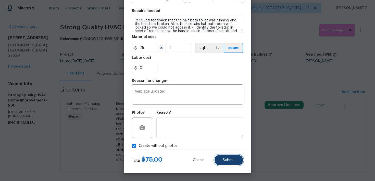
click at [234, 160] on span "Submit" at bounding box center [229, 160] width 12 height 4
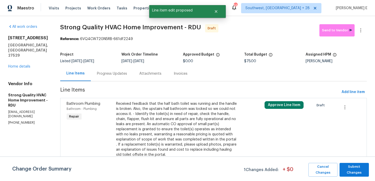
scroll to position [0, 0]
click at [357, 169] on span "Submit Changes" at bounding box center [354, 170] width 24 height 12
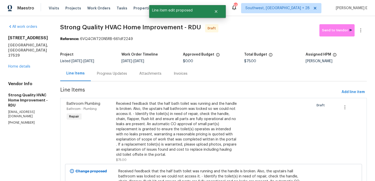
click at [111, 68] on div "Progress Updates" at bounding box center [112, 73] width 42 height 15
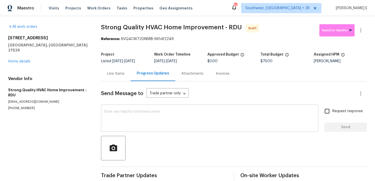
click at [168, 115] on textarea at bounding box center [209, 119] width 211 height 18
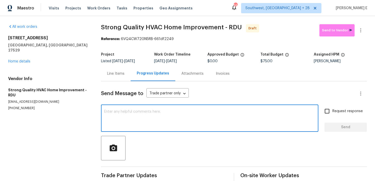
paste textarea "Hi this is Keerthana with Opendoor. I’m confirming you received the WO for the …"
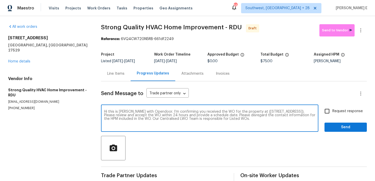
type textarea "Hi this is Keerthana with Opendoor. I’m confirming you received the WO for the …"
click at [338, 109] on span "Request response" at bounding box center [347, 111] width 30 height 5
click at [332, 109] on input "Request response" at bounding box center [327, 111] width 11 height 11
checkbox input "true"
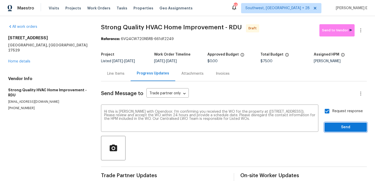
click at [334, 128] on span "Send" at bounding box center [346, 127] width 34 height 6
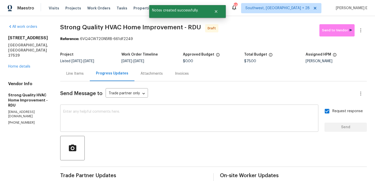
click at [263, 106] on div "x ​" at bounding box center [189, 119] width 258 height 26
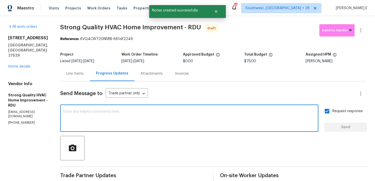
paste textarea "Attention All Work Orders must include before-photos (both close-up and wide-an…"
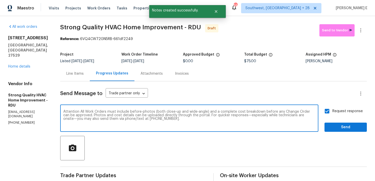
type textarea "Attention All Work Orders must include before-photos (both close-up and wide-an…"
click at [344, 130] on span "Send" at bounding box center [346, 127] width 34 height 6
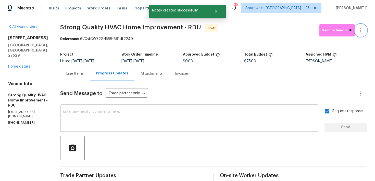
click at [365, 28] on button "button" at bounding box center [361, 30] width 12 height 12
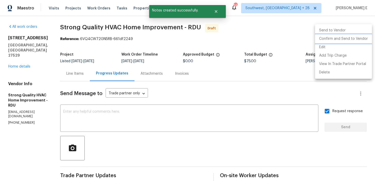
click at [344, 38] on li "Confirm and Send to Vendor" at bounding box center [343, 39] width 57 height 8
click at [253, 40] on div at bounding box center [187, 90] width 375 height 181
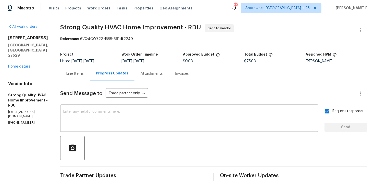
click at [65, 26] on span "Strong Quality HVAC Home Improvement - RDU" at bounding box center [130, 27] width 141 height 6
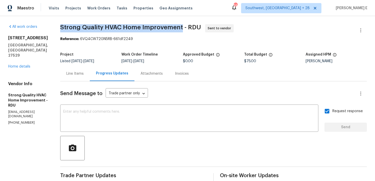
drag, startPoint x: 65, startPoint y: 26, endPoint x: 171, endPoint y: 26, distance: 106.7
click at [171, 26] on span "Strong Quality HVAC Home Improvement - RDU" at bounding box center [130, 27] width 141 height 6
copy span "Strong Quality HVAC Home Improvement"
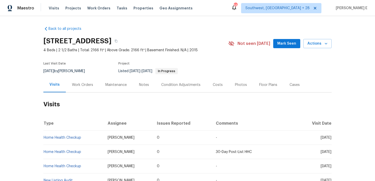
click at [87, 85] on div "Work Orders" at bounding box center [82, 84] width 21 height 5
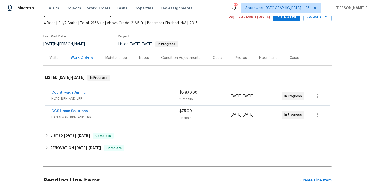
scroll to position [31, 0]
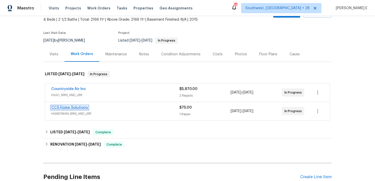
click at [76, 107] on link "CCS Home Solutions" at bounding box center [69, 108] width 37 height 4
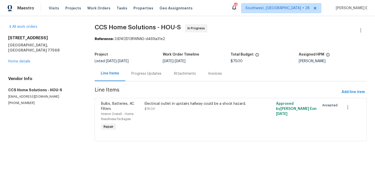
click at [141, 72] on div "Progress Updates" at bounding box center [146, 73] width 30 height 5
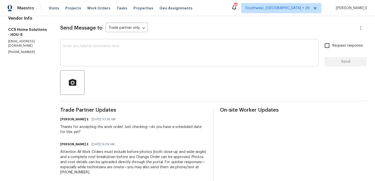
scroll to position [35, 0]
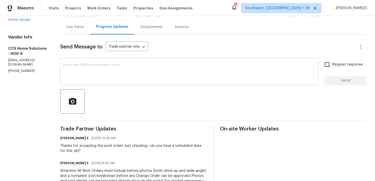
scroll to position [38, 0]
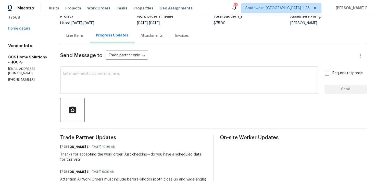
click at [190, 80] on textarea at bounding box center [189, 81] width 252 height 18
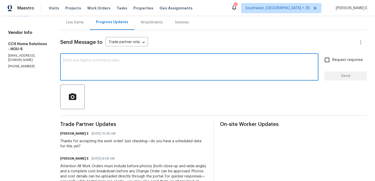
scroll to position [49, 0]
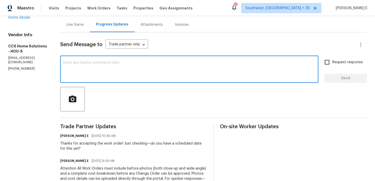
paste textarea "Wanted to see if we have a date locked in for this."
type textarea "Wanted to see if we have a date locked in for this."
click at [327, 61] on input "Request response" at bounding box center [327, 62] width 11 height 11
checkbox input "true"
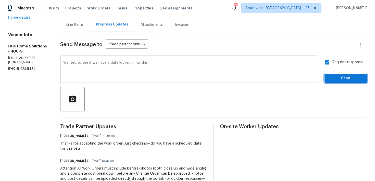
click at [345, 76] on span "Send" at bounding box center [346, 78] width 34 height 6
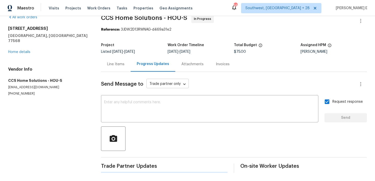
scroll to position [0, 0]
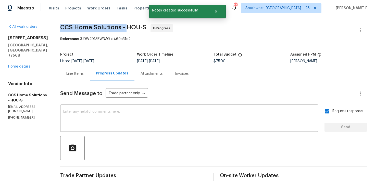
drag, startPoint x: 61, startPoint y: 28, endPoint x: 128, endPoint y: 28, distance: 66.1
click at [128, 28] on div "All work orders 211 Golden Eagle Ct La Marque, TX 77568 Home details Vendor Inf…" at bounding box center [187, 163] width 375 height 294
copy span "CCS Home Solutions -"
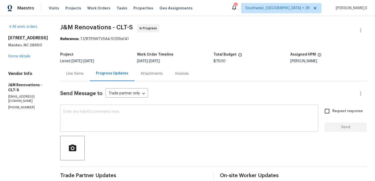
scroll to position [4, 0]
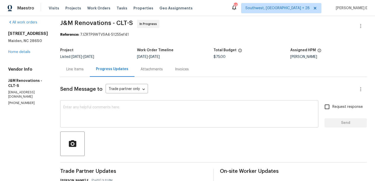
click at [92, 108] on textarea at bounding box center [189, 115] width 252 height 18
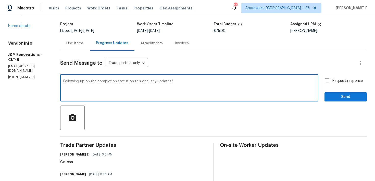
scroll to position [28, 0]
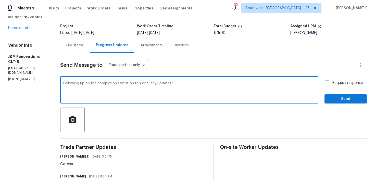
type textarea "Following up on the completion status on this one, any updates?"
click at [340, 83] on span "Request response" at bounding box center [347, 82] width 30 height 5
click at [332, 83] on input "Request response" at bounding box center [327, 83] width 11 height 11
checkbox input "true"
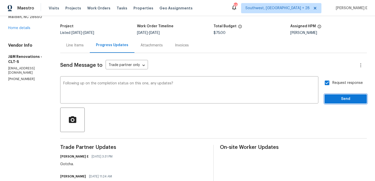
click at [340, 99] on span "Send" at bounding box center [346, 99] width 34 height 6
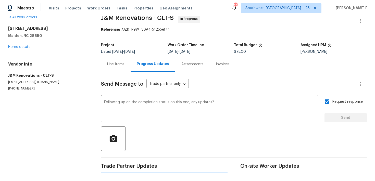
scroll to position [0, 0]
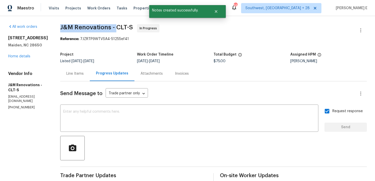
drag, startPoint x: 58, startPoint y: 26, endPoint x: 117, endPoint y: 26, distance: 59.2
copy span "J&M Renovations -"
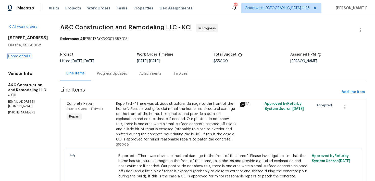
click at [27, 55] on link "Home details" at bounding box center [19, 57] width 22 height 4
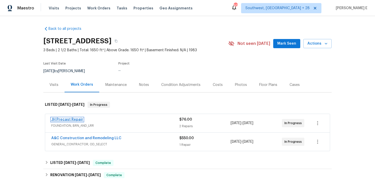
click at [65, 121] on link "JH Precast Repair" at bounding box center [67, 120] width 32 height 4
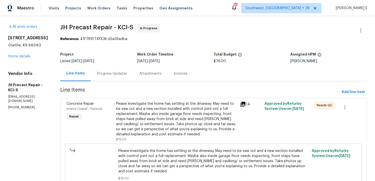
click at [114, 80] on div "Progress Updates" at bounding box center [112, 73] width 42 height 15
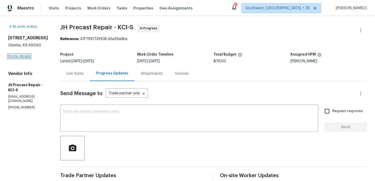
click at [16, 56] on link "Home details" at bounding box center [19, 57] width 22 height 4
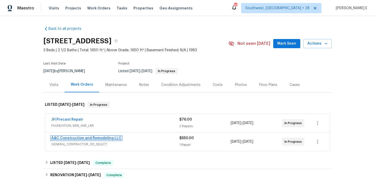
click at [75, 138] on link "A&C Construction and Remodeling LLC" at bounding box center [86, 139] width 70 height 4
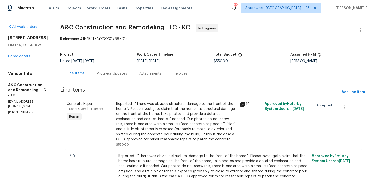
click at [133, 76] on div "Progress Updates" at bounding box center [112, 73] width 42 height 15
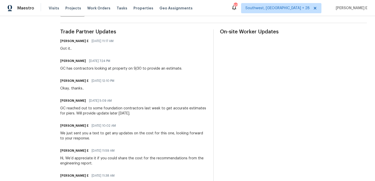
scroll to position [145, 0]
